Goal: Find specific page/section: Find specific page/section

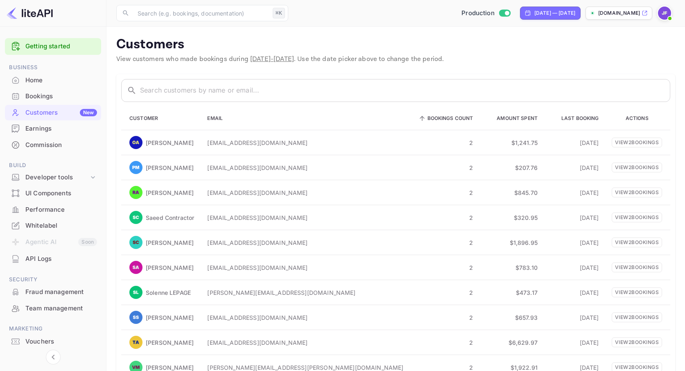
click at [52, 100] on div "Bookings" at bounding box center [61, 96] width 72 height 9
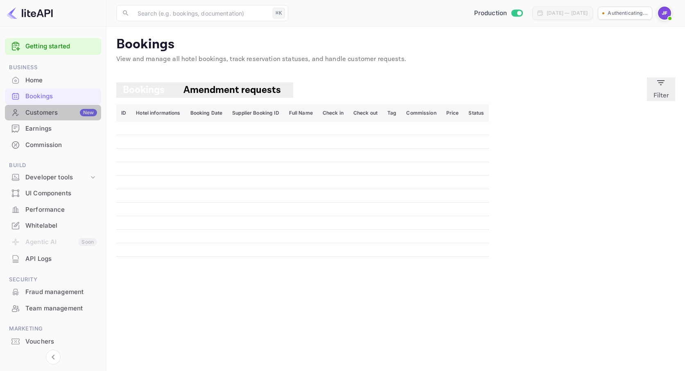
click at [51, 113] on div "Customers New" at bounding box center [61, 112] width 72 height 9
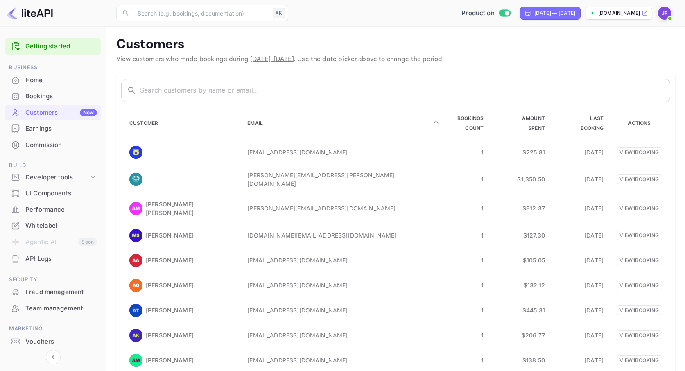
scroll to position [45, 0]
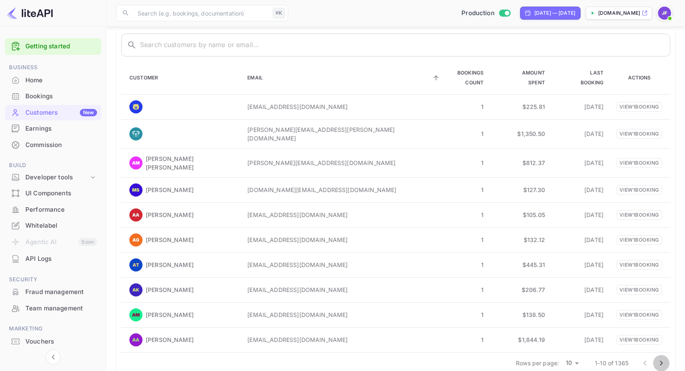
click at [662, 358] on icon "Go to next page" at bounding box center [661, 363] width 10 height 10
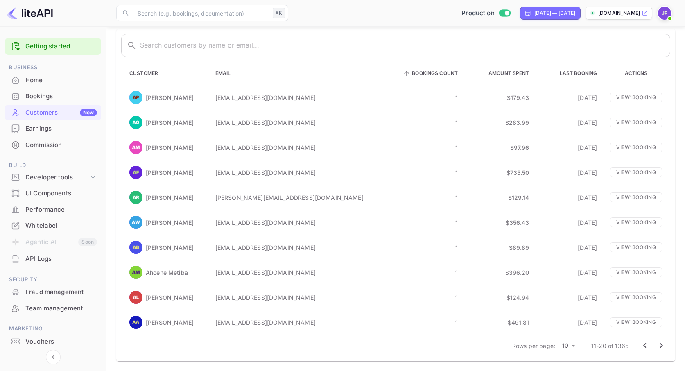
click at [661, 344] on icon "Go to next page" at bounding box center [661, 345] width 10 height 10
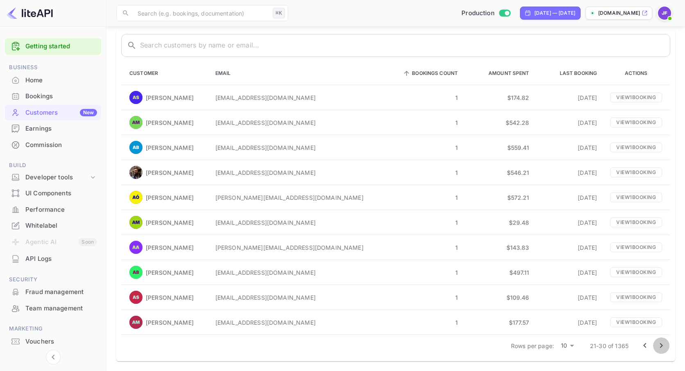
click at [661, 344] on icon "Go to next page" at bounding box center [661, 345] width 3 height 5
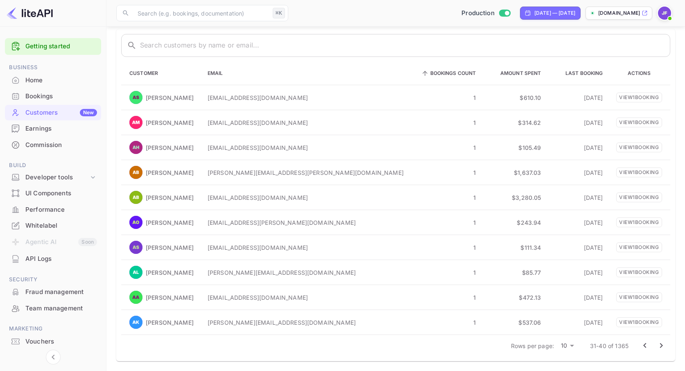
click at [661, 344] on icon "Go to next page" at bounding box center [661, 345] width 3 height 5
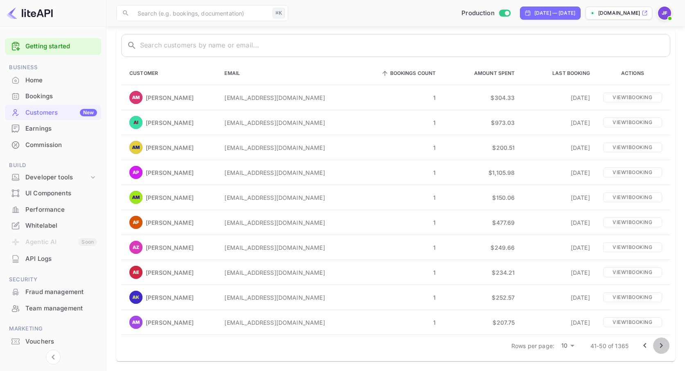
click at [661, 344] on icon "Go to next page" at bounding box center [661, 345] width 3 height 5
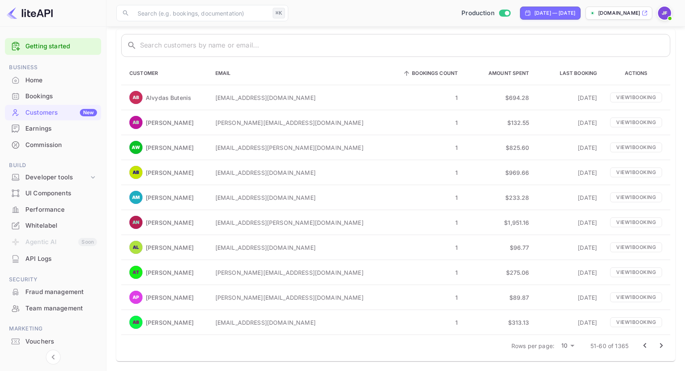
click at [661, 344] on icon "Go to next page" at bounding box center [661, 345] width 3 height 5
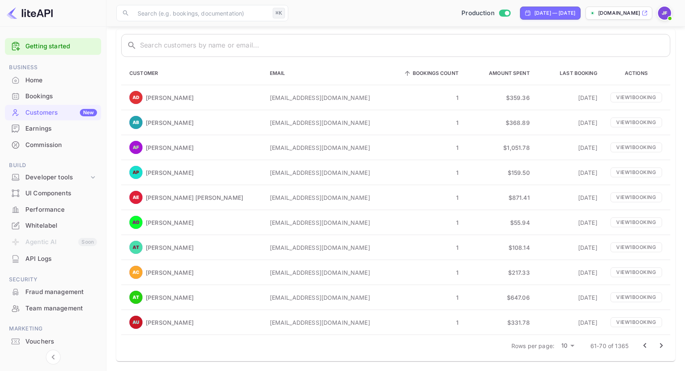
click at [661, 344] on icon "Go to next page" at bounding box center [661, 345] width 3 height 5
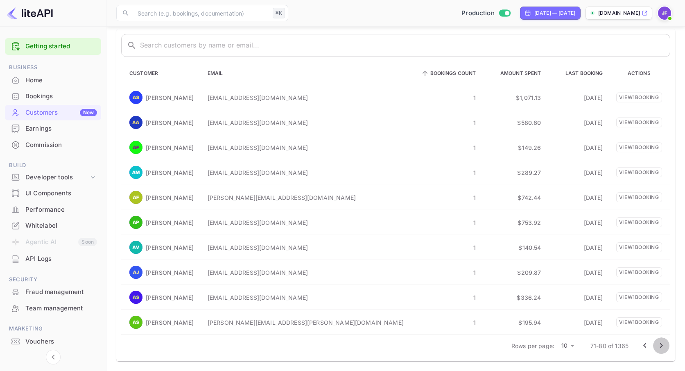
click at [661, 344] on icon "Go to next page" at bounding box center [661, 345] width 3 height 5
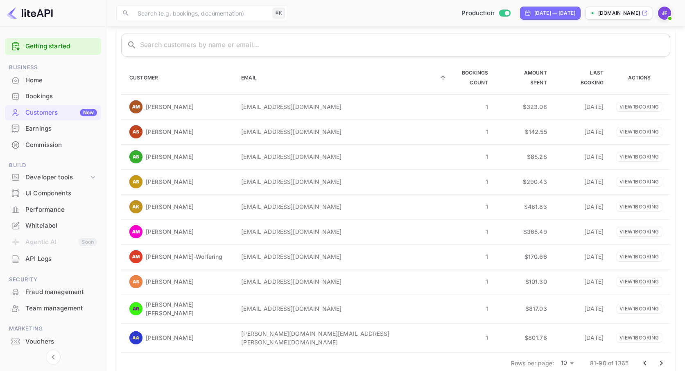
click at [661, 358] on icon "Go to next page" at bounding box center [661, 363] width 10 height 10
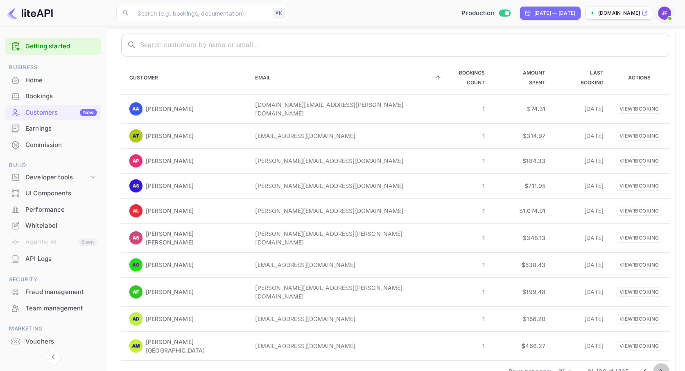
click at [661, 366] on icon "Go to next page" at bounding box center [661, 371] width 10 height 10
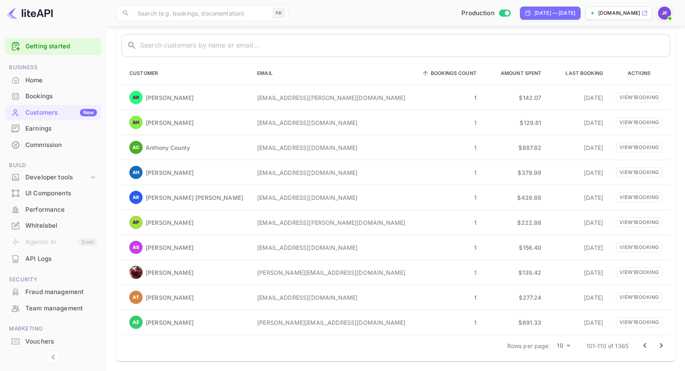
click at [661, 343] on icon "Go to next page" at bounding box center [661, 345] width 10 height 10
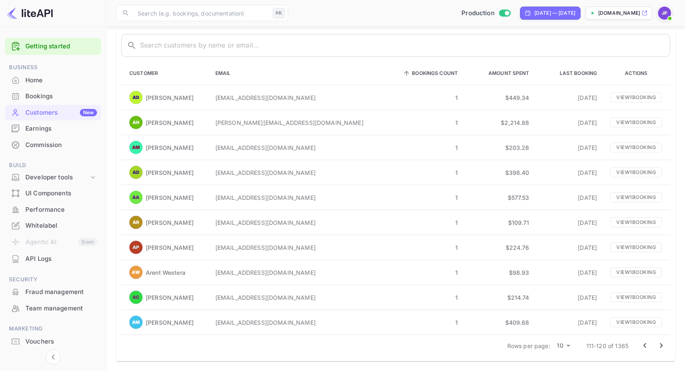
click at [661, 343] on icon "Go to next page" at bounding box center [661, 345] width 10 height 10
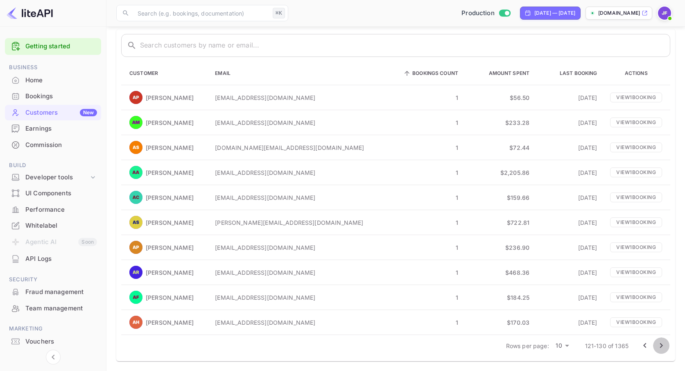
click at [661, 343] on icon "Go to next page" at bounding box center [661, 345] width 10 height 10
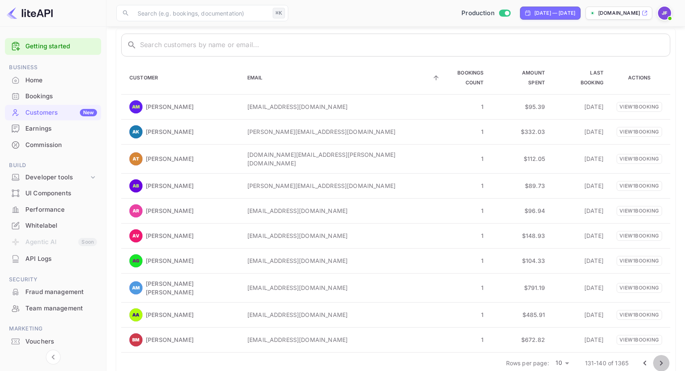
click at [661, 360] on icon "Go to next page" at bounding box center [661, 362] width 3 height 5
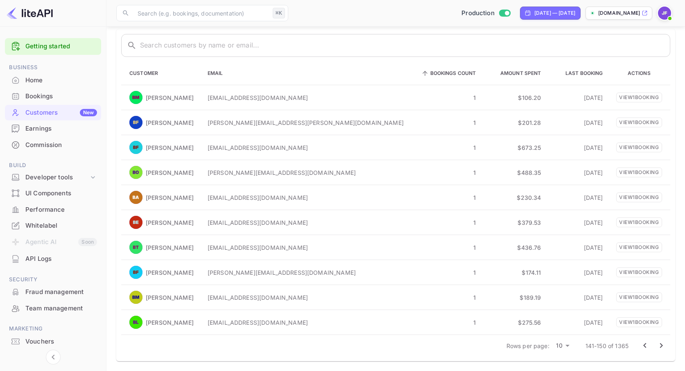
click at [661, 344] on icon "Go to next page" at bounding box center [661, 345] width 3 height 5
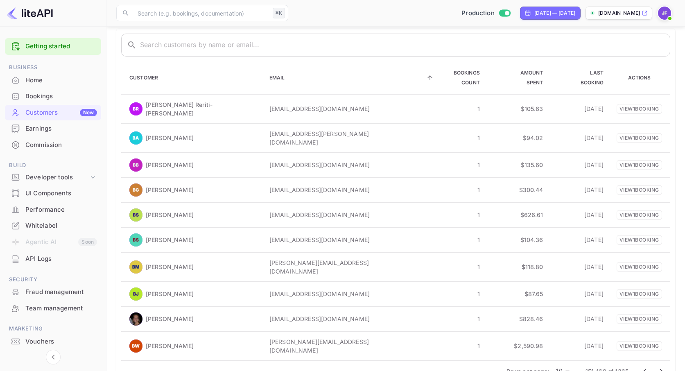
click at [661, 366] on icon "Go to next page" at bounding box center [661, 371] width 10 height 10
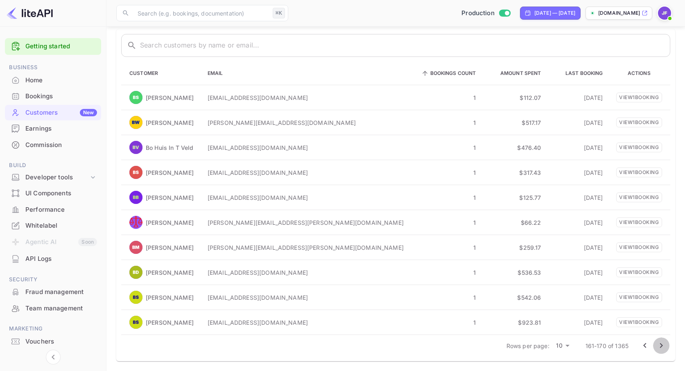
click at [661, 344] on icon "Go to next page" at bounding box center [661, 345] width 10 height 10
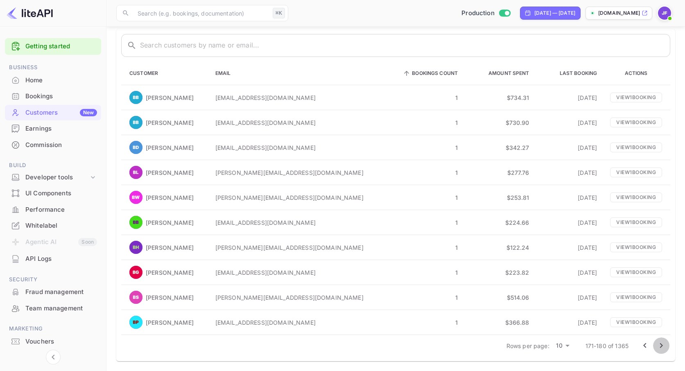
click at [661, 344] on icon "Go to next page" at bounding box center [661, 345] width 3 height 5
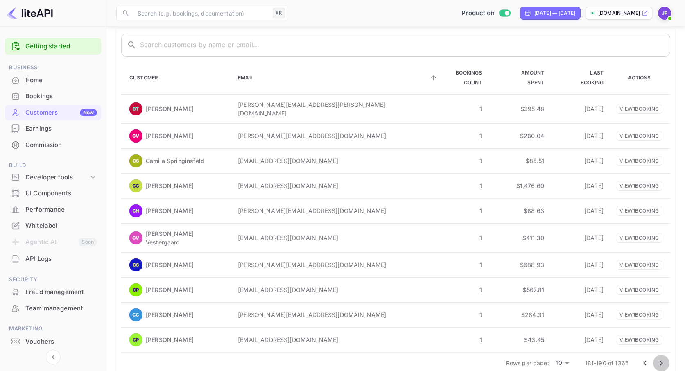
click at [661, 360] on icon "Go to next page" at bounding box center [661, 362] width 3 height 5
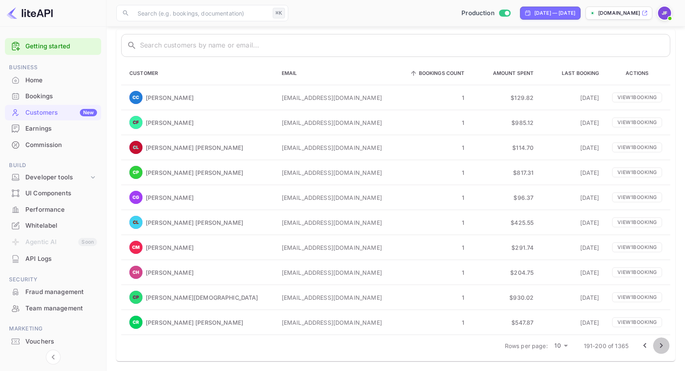
click at [661, 344] on icon "Go to next page" at bounding box center [661, 345] width 3 height 5
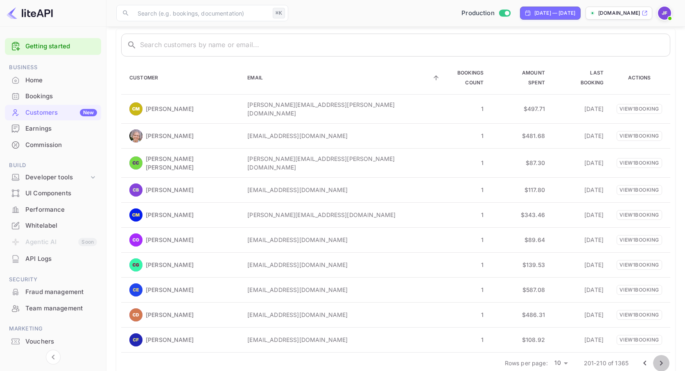
click at [661, 360] on icon "Go to next page" at bounding box center [661, 362] width 3 height 5
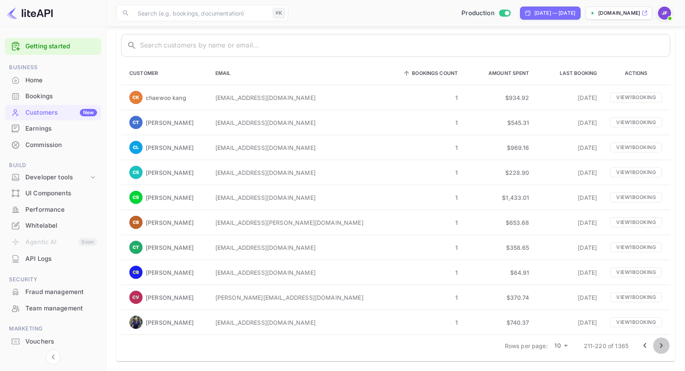
click at [661, 344] on icon "Go to next page" at bounding box center [661, 345] width 3 height 5
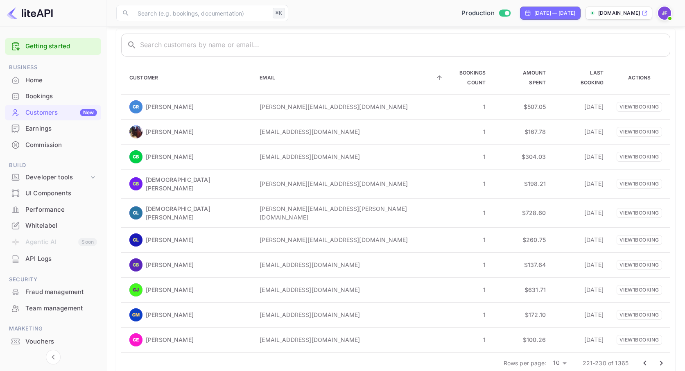
click at [661, 358] on icon "Go to next page" at bounding box center [661, 363] width 10 height 10
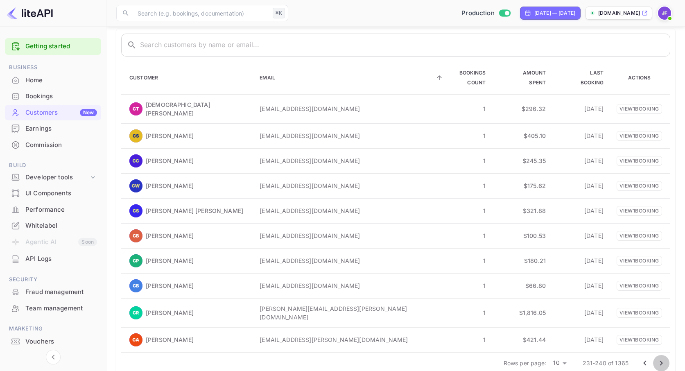
click at [661, 358] on icon "Go to next page" at bounding box center [661, 363] width 10 height 10
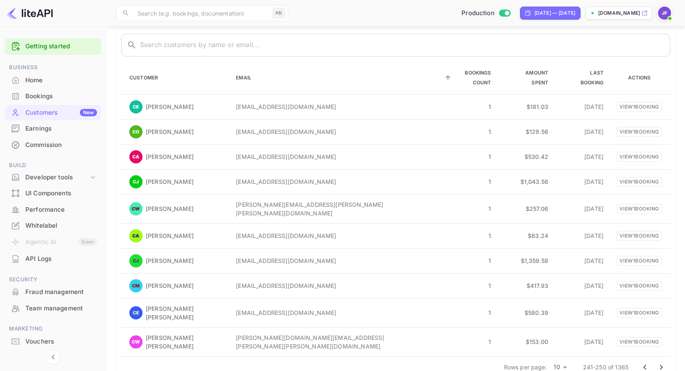
click at [661, 362] on icon "Go to next page" at bounding box center [661, 367] width 10 height 10
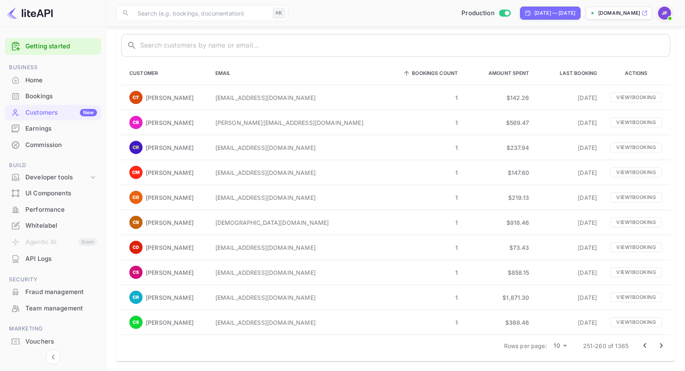
click at [661, 344] on icon "Go to next page" at bounding box center [661, 345] width 10 height 10
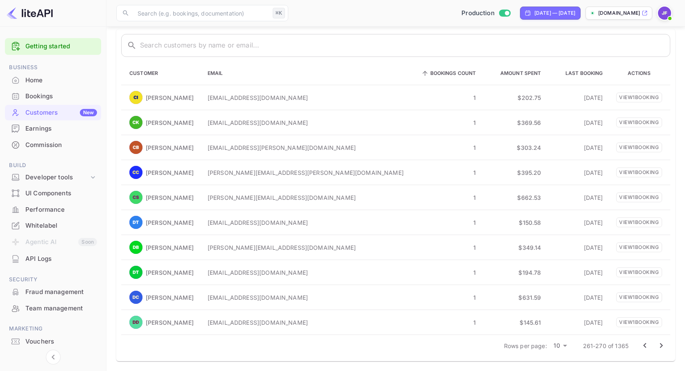
click at [661, 344] on icon "Go to next page" at bounding box center [661, 345] width 10 height 10
